Goal: Information Seeking & Learning: Check status

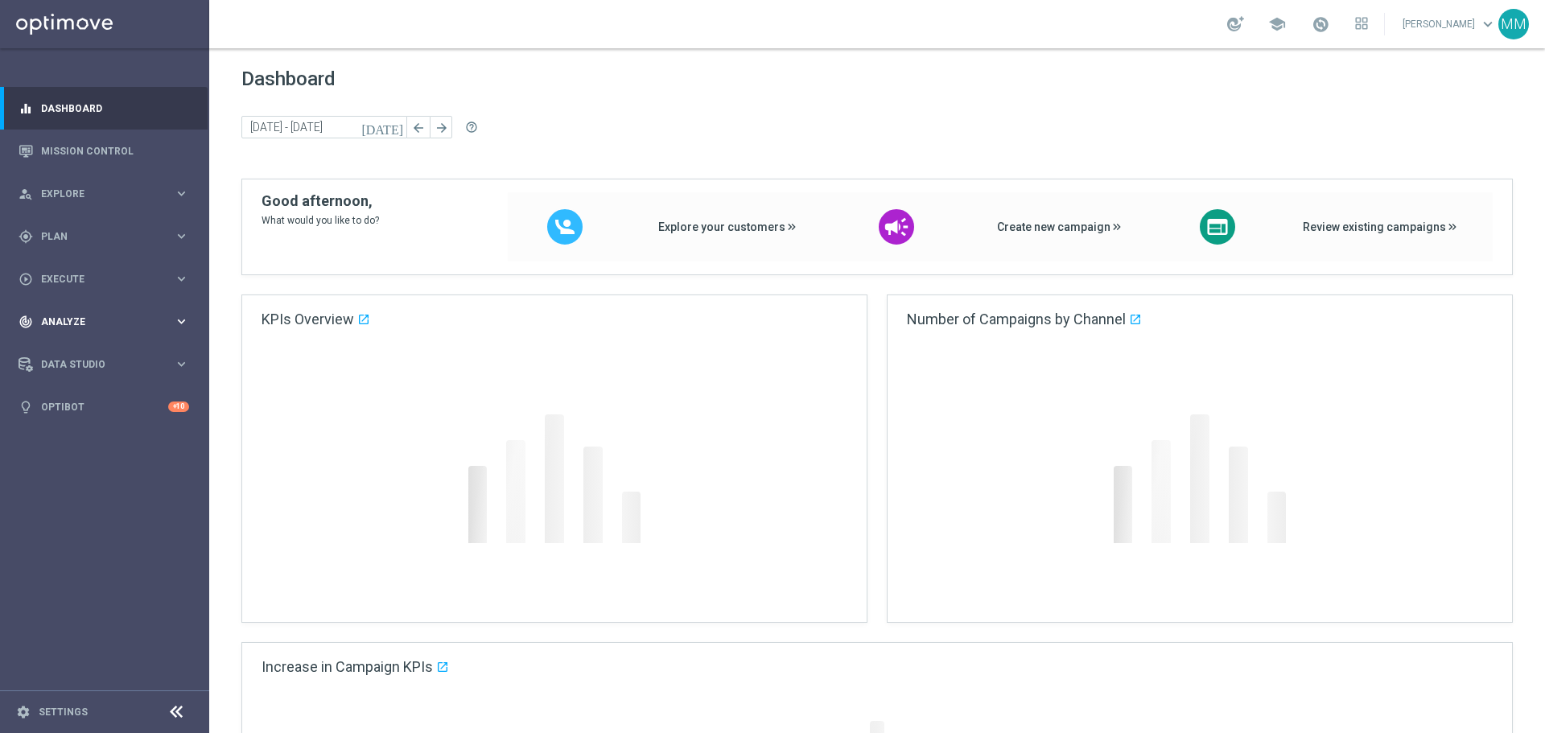
click at [143, 313] on div "track_changes Analyze keyboard_arrow_right" at bounding box center [104, 321] width 208 height 43
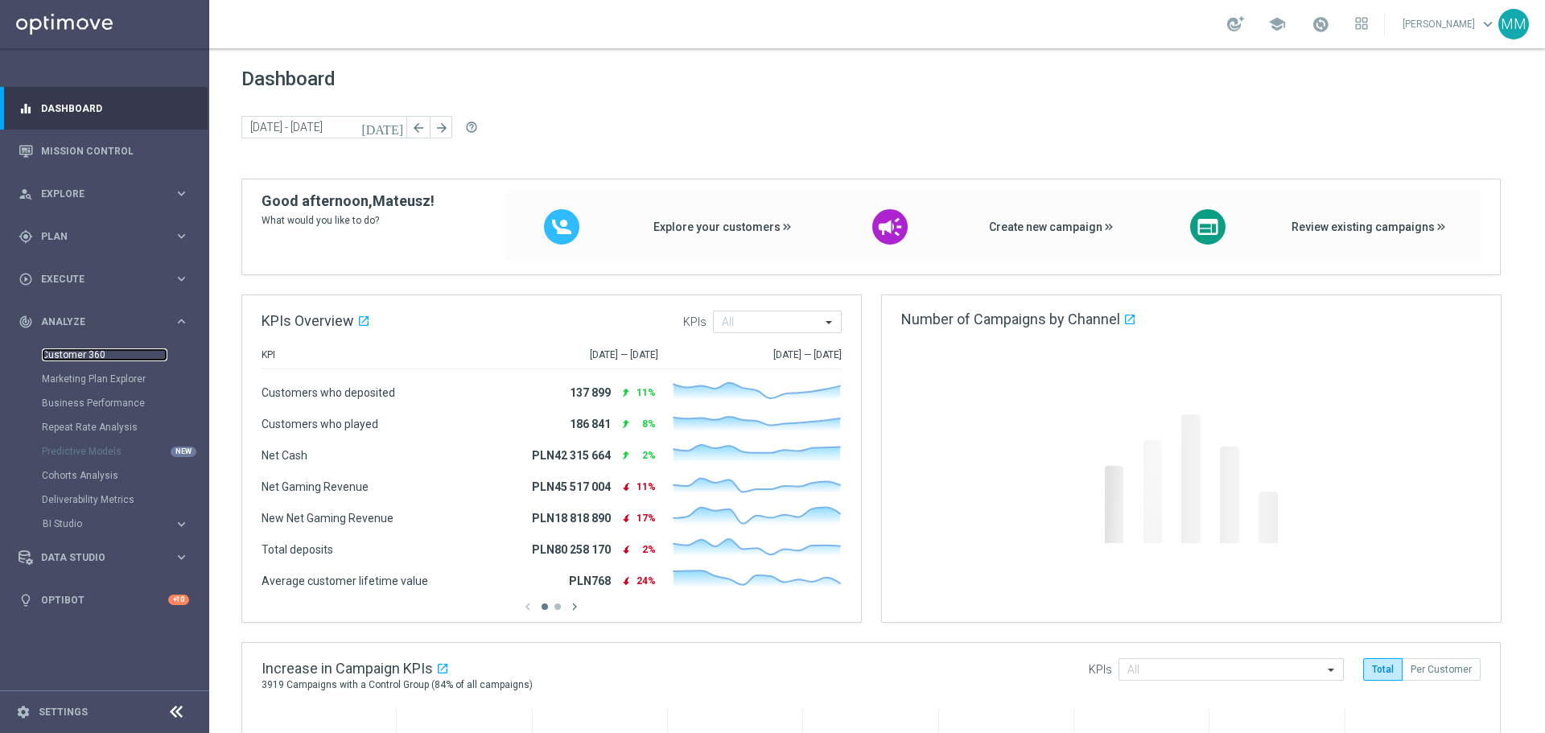
click at [109, 353] on link "Customer 360" at bounding box center [105, 355] width 126 height 13
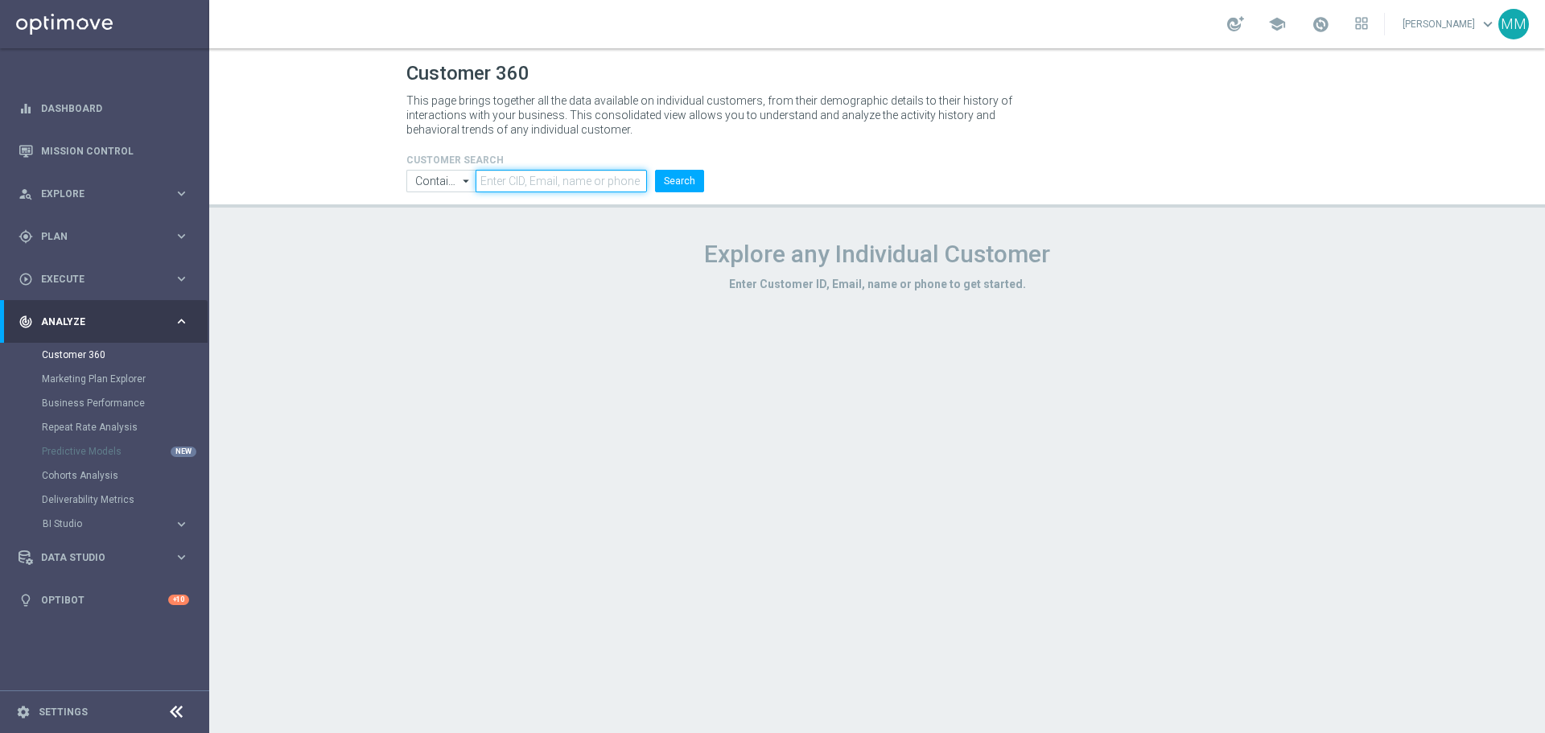
click at [534, 184] on input "text" at bounding box center [561, 181] width 171 height 23
paste input "1191085"
type input "1191085"
click at [693, 184] on button "Search" at bounding box center [679, 181] width 49 height 23
